Goal: Navigation & Orientation: Find specific page/section

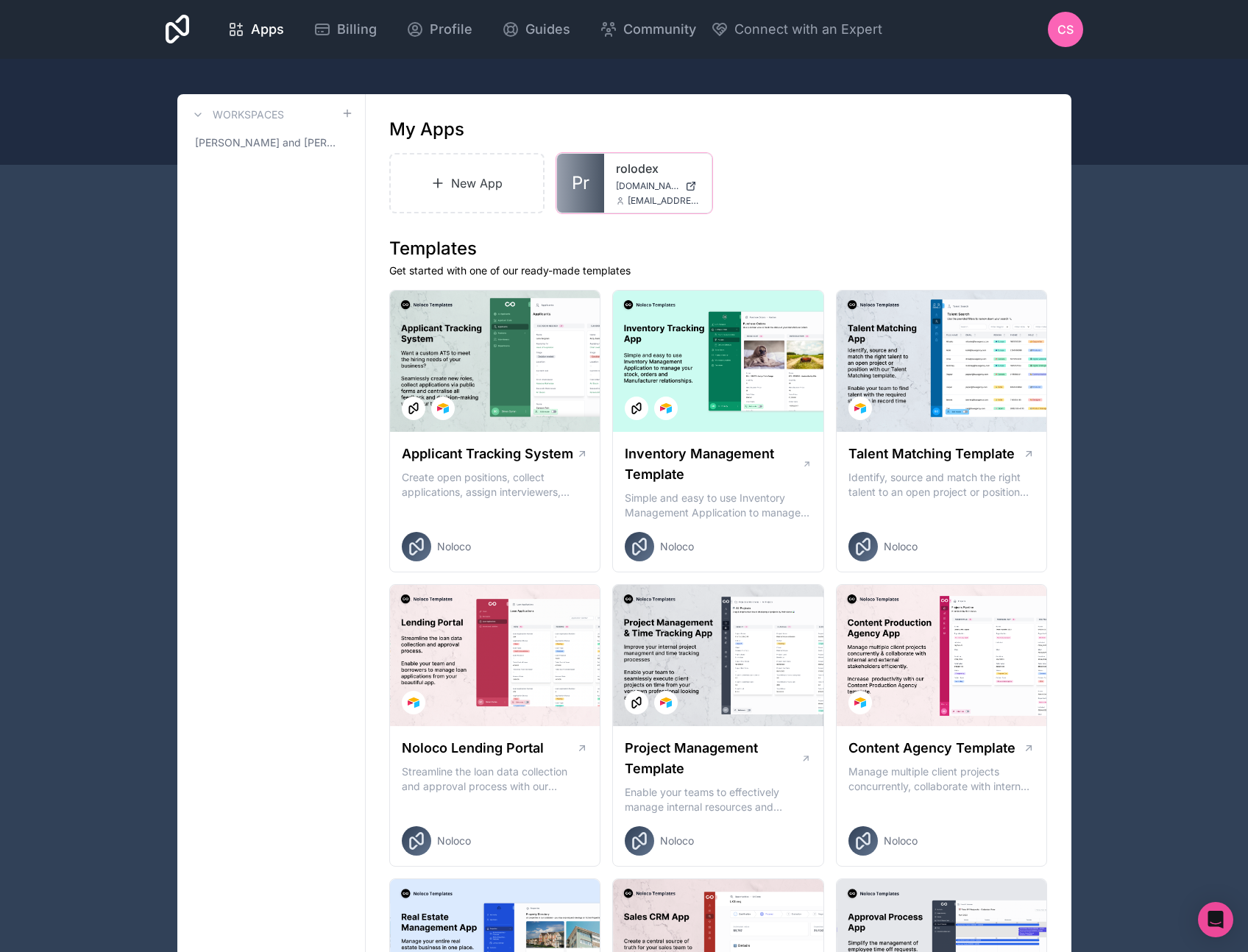
click at [0, 0] on icon at bounding box center [0, 0] width 0 height 0
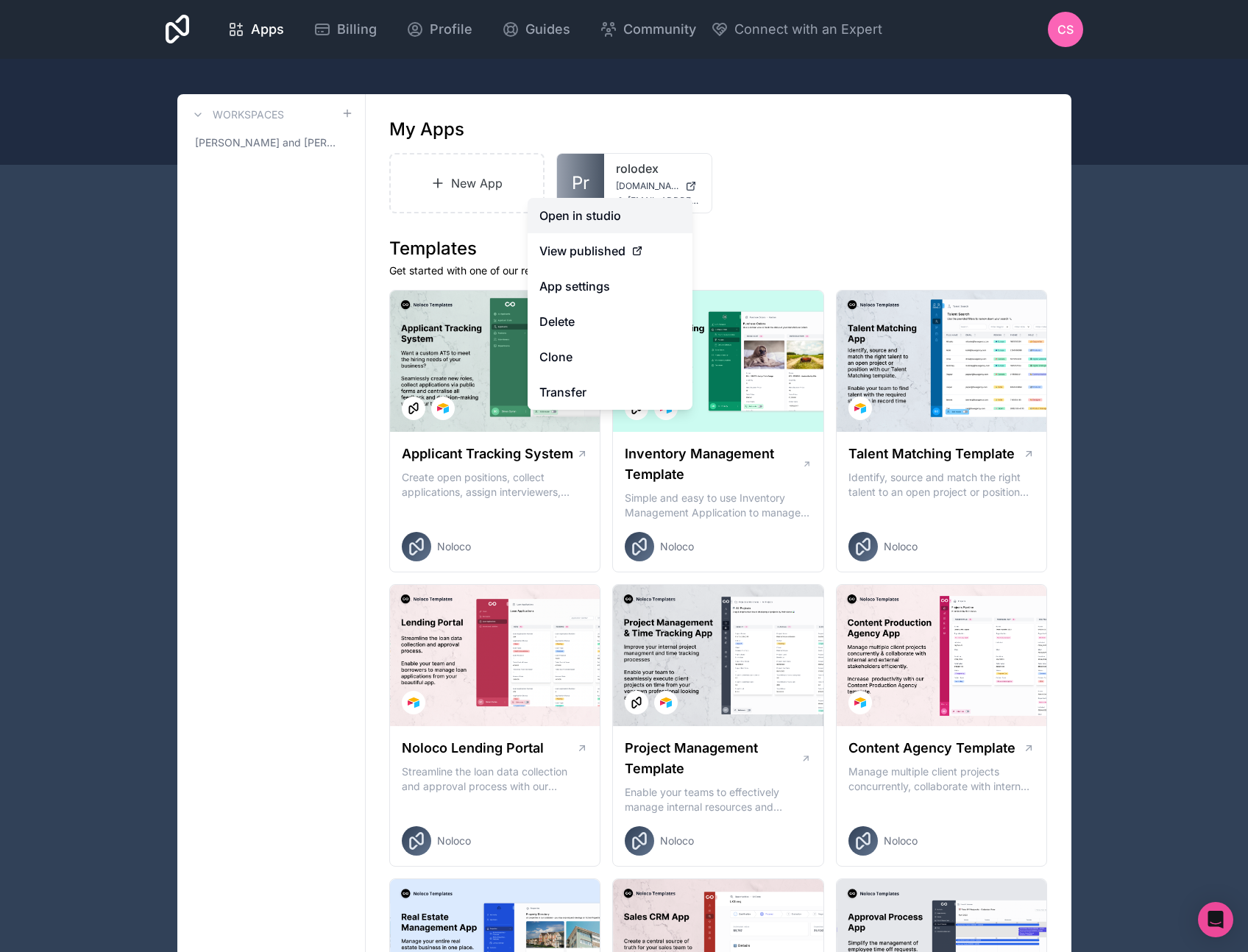
click at [597, 209] on link "Open in studio" at bounding box center [609, 215] width 165 height 35
